Goal: Transaction & Acquisition: Purchase product/service

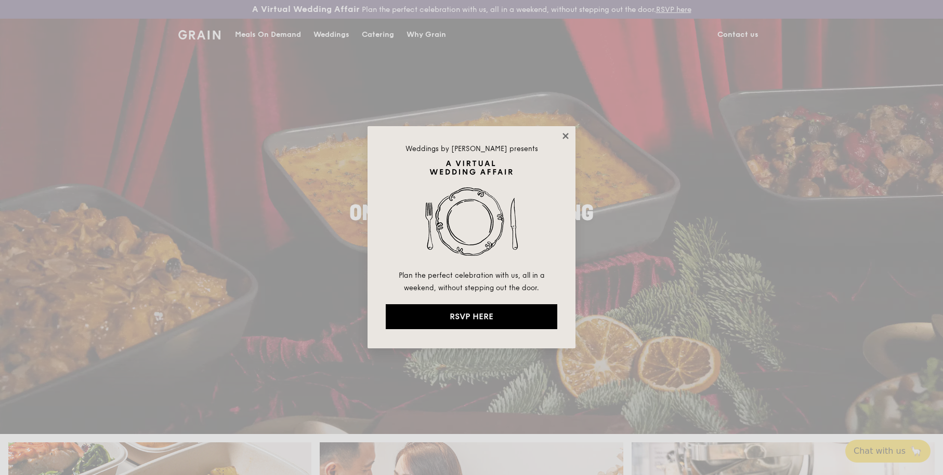
click at [567, 138] on icon at bounding box center [565, 135] width 9 height 9
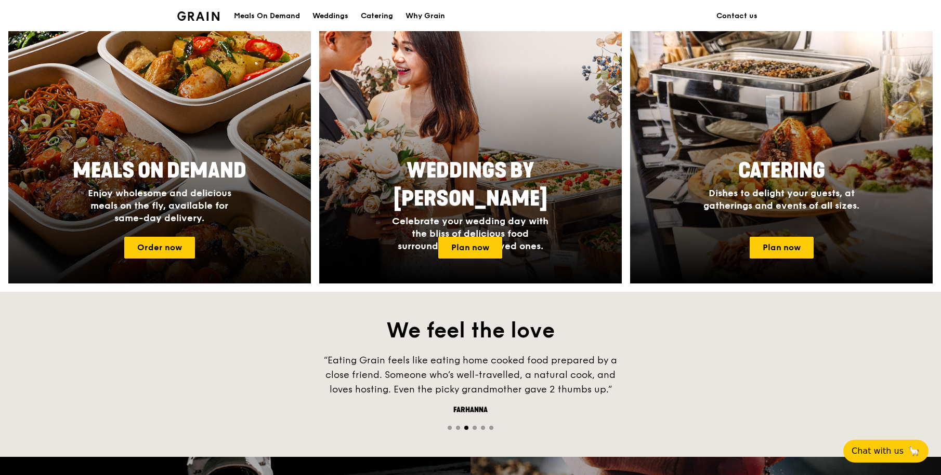
scroll to position [454, 0]
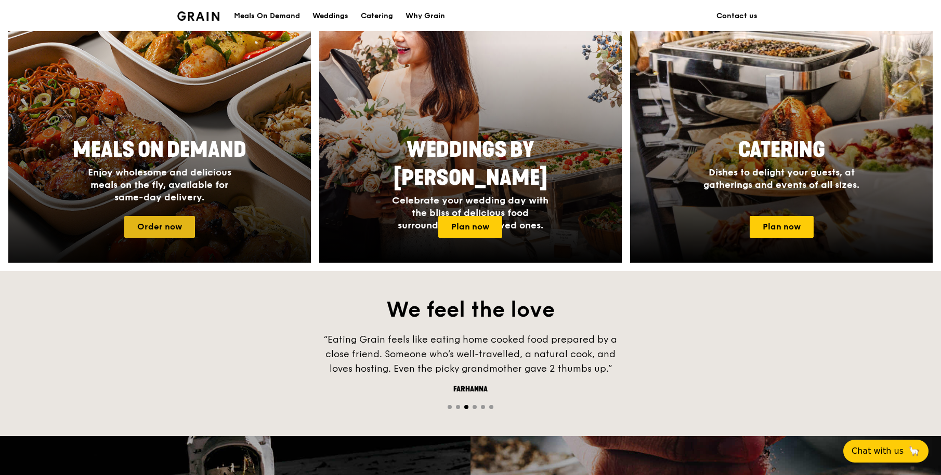
click at [183, 221] on link "Order now" at bounding box center [159, 227] width 71 height 22
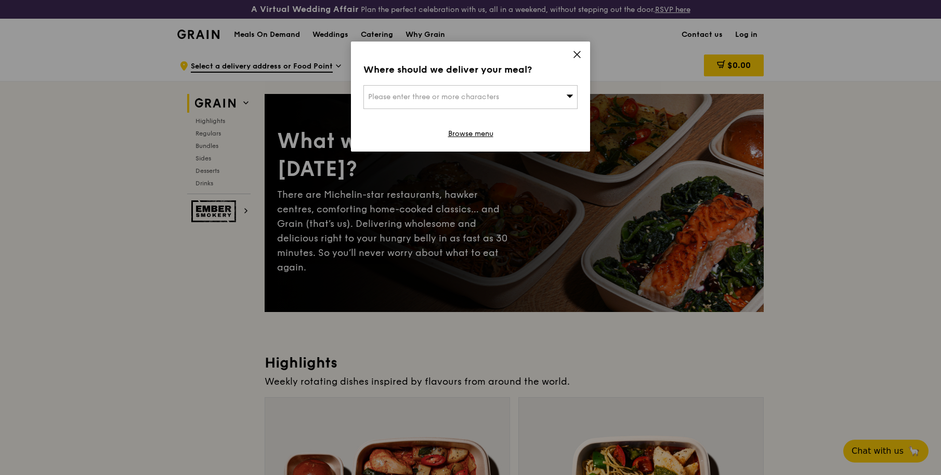
click at [493, 100] on span "Please enter three or more characters" at bounding box center [433, 96] width 131 height 9
click at [578, 55] on icon at bounding box center [576, 54] width 9 height 9
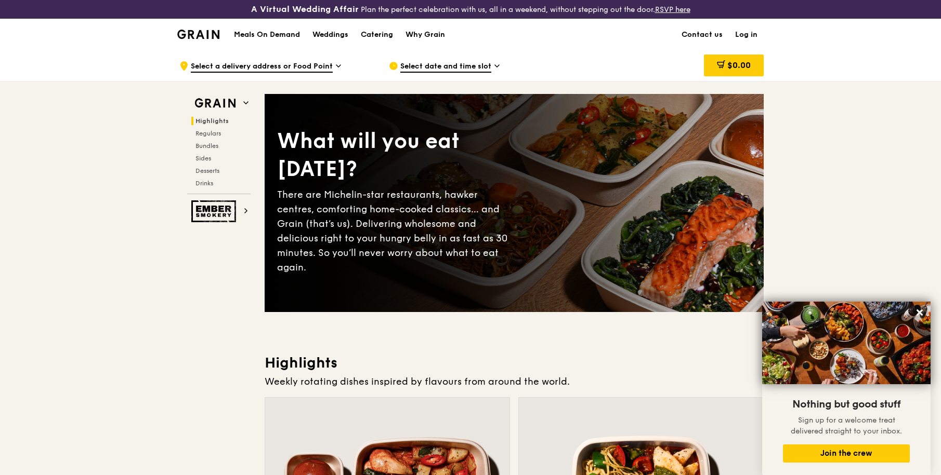
click at [460, 68] on span "Select date and time slot" at bounding box center [445, 66] width 91 height 11
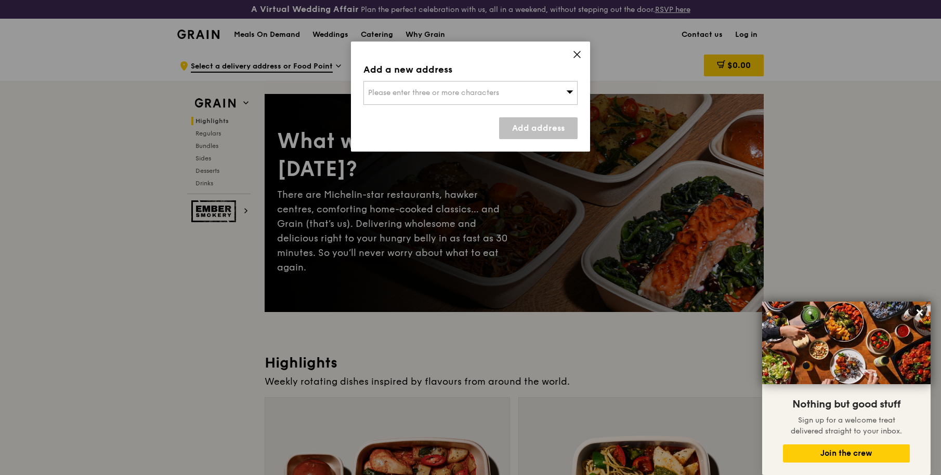
click at [462, 92] on span "Please enter three or more characters" at bounding box center [433, 92] width 131 height 9
click at [574, 55] on icon at bounding box center [576, 54] width 9 height 9
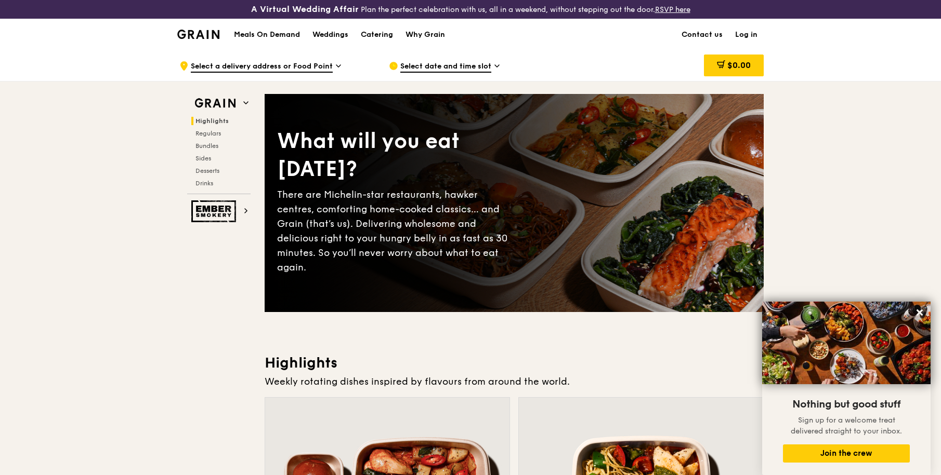
click at [254, 68] on span "Select a delivery address or Food Point" at bounding box center [262, 66] width 142 height 11
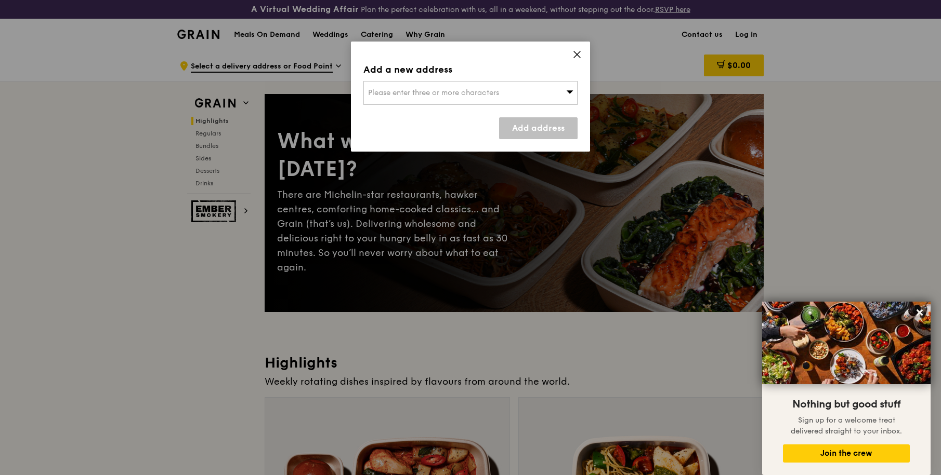
click at [577, 52] on icon at bounding box center [576, 54] width 9 height 9
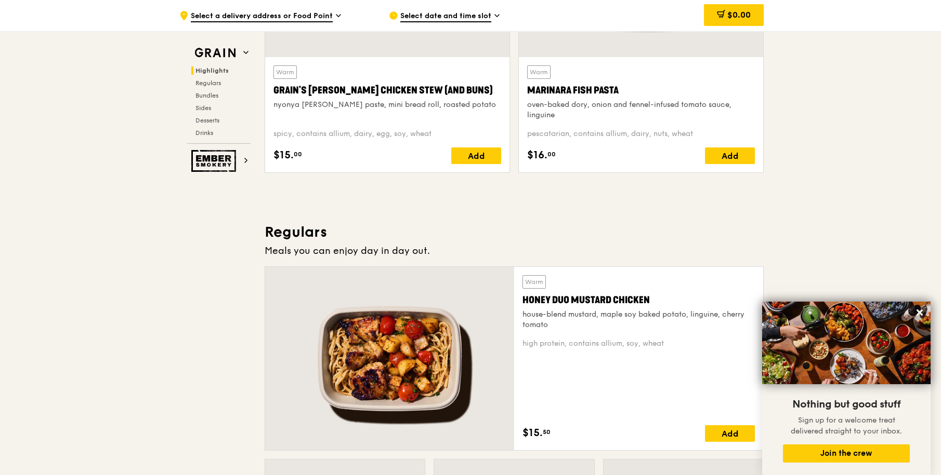
scroll to position [347, 0]
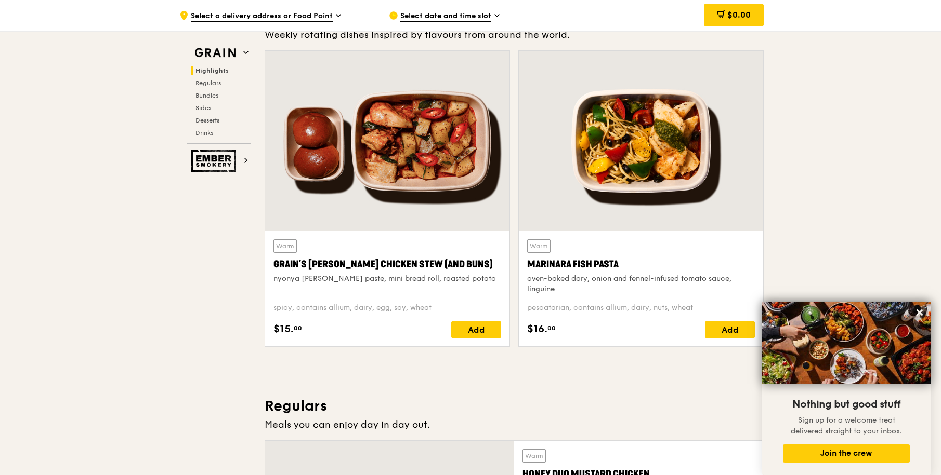
scroll to position [454, 0]
